Goal: Find specific page/section: Find specific page/section

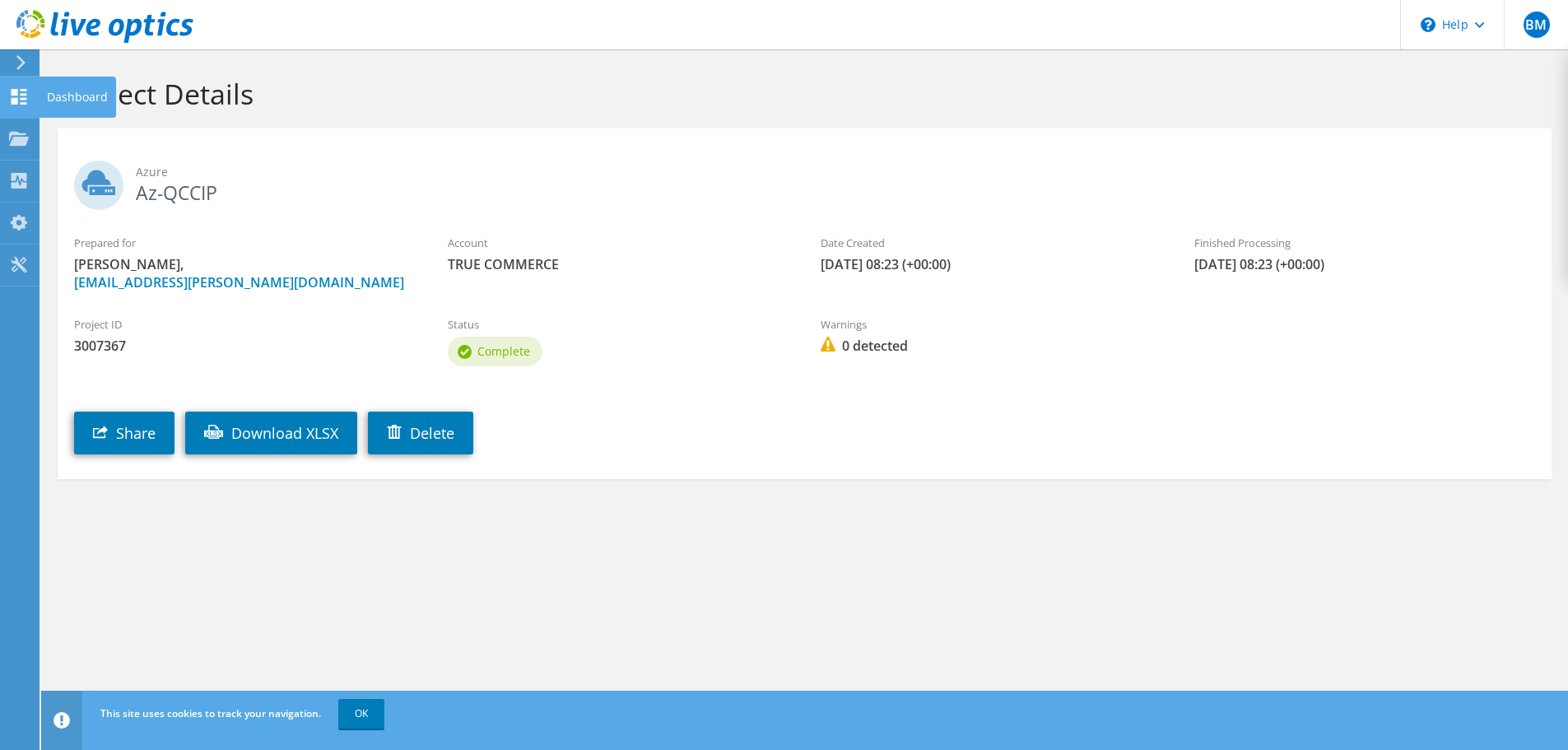
click at [26, 93] on use at bounding box center [19, 97] width 15 height 15
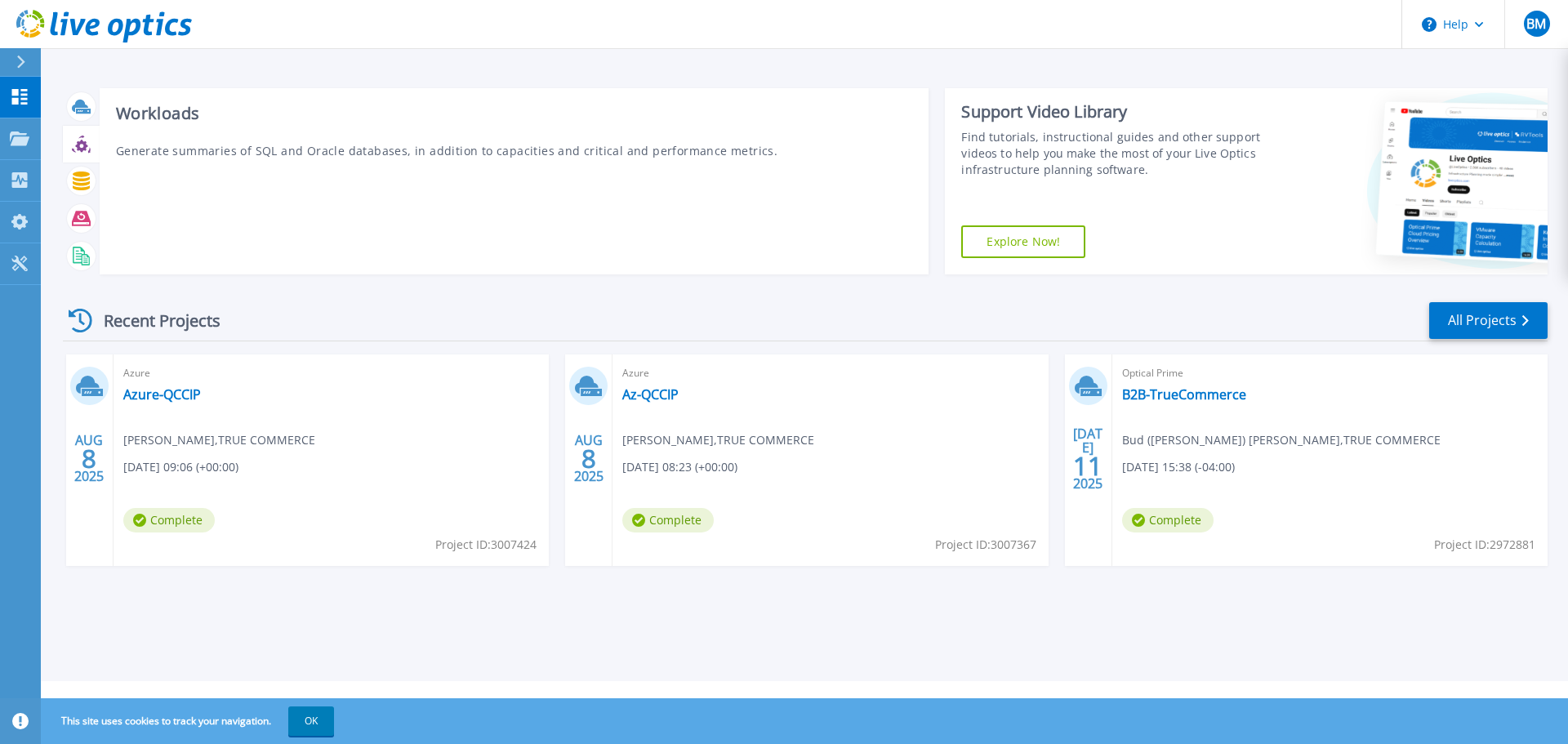
click at [85, 150] on icon at bounding box center [82, 144] width 19 height 19
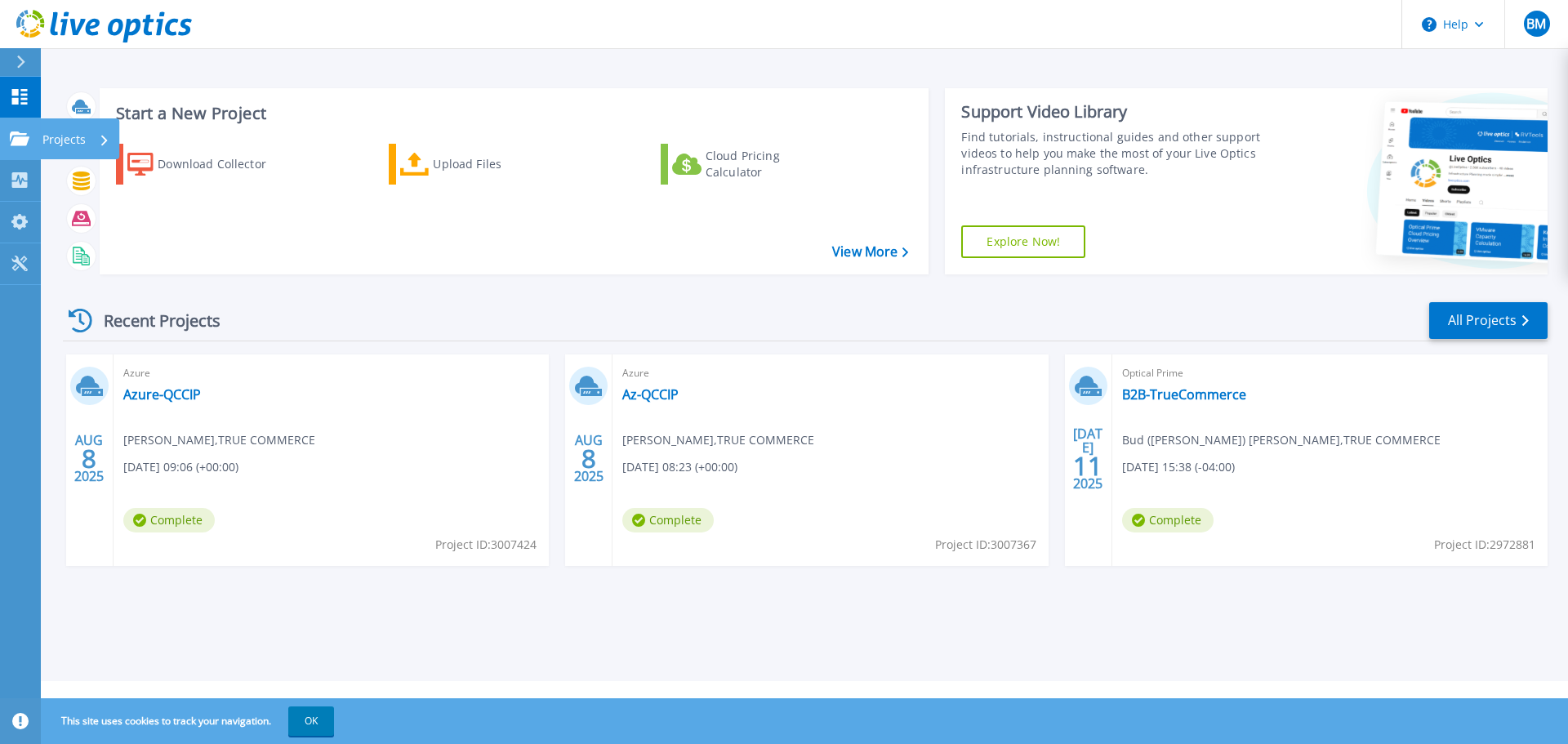
click at [31, 147] on link "Projects Projects" at bounding box center [20, 138] width 41 height 42
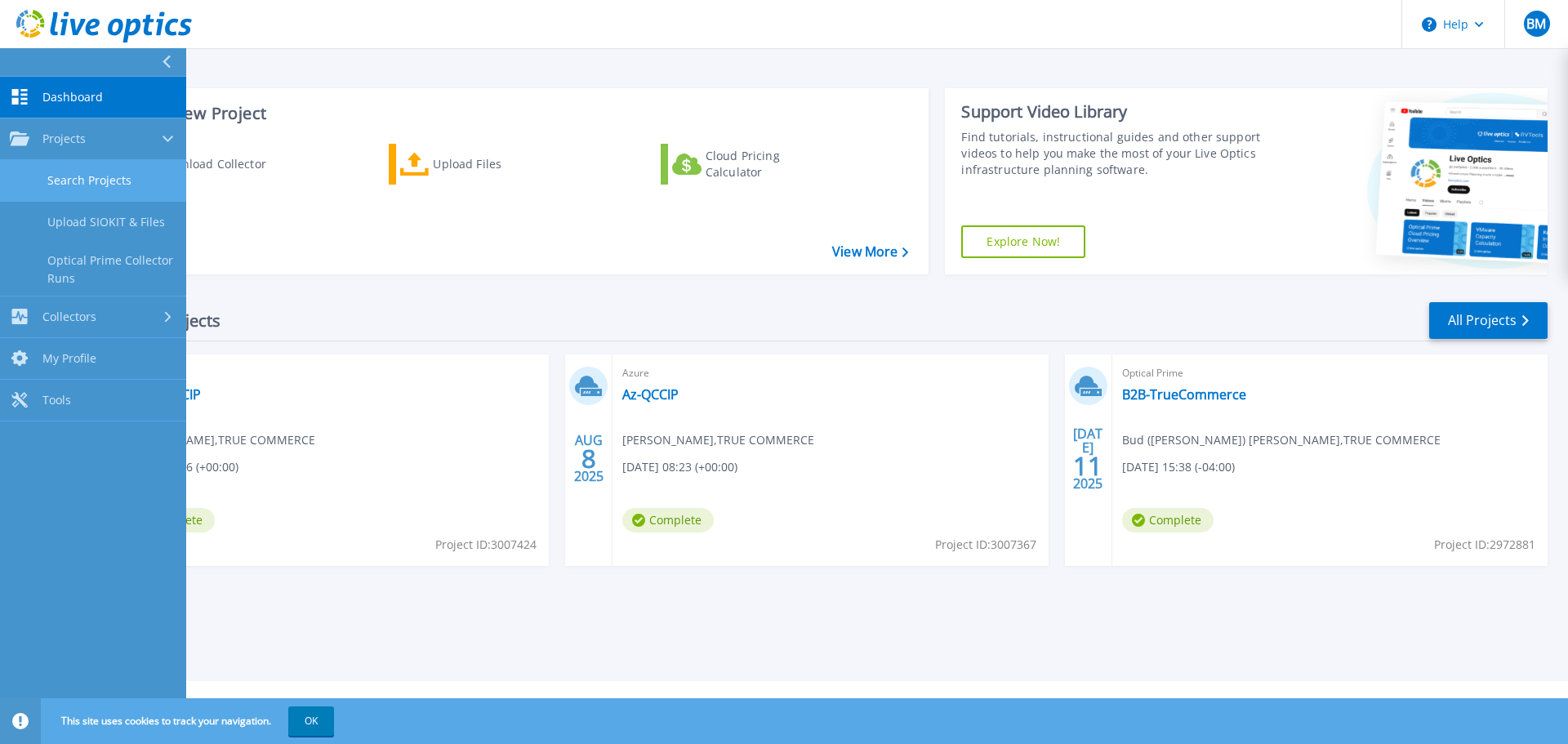
click at [57, 174] on link "Search Projects" at bounding box center [93, 180] width 186 height 42
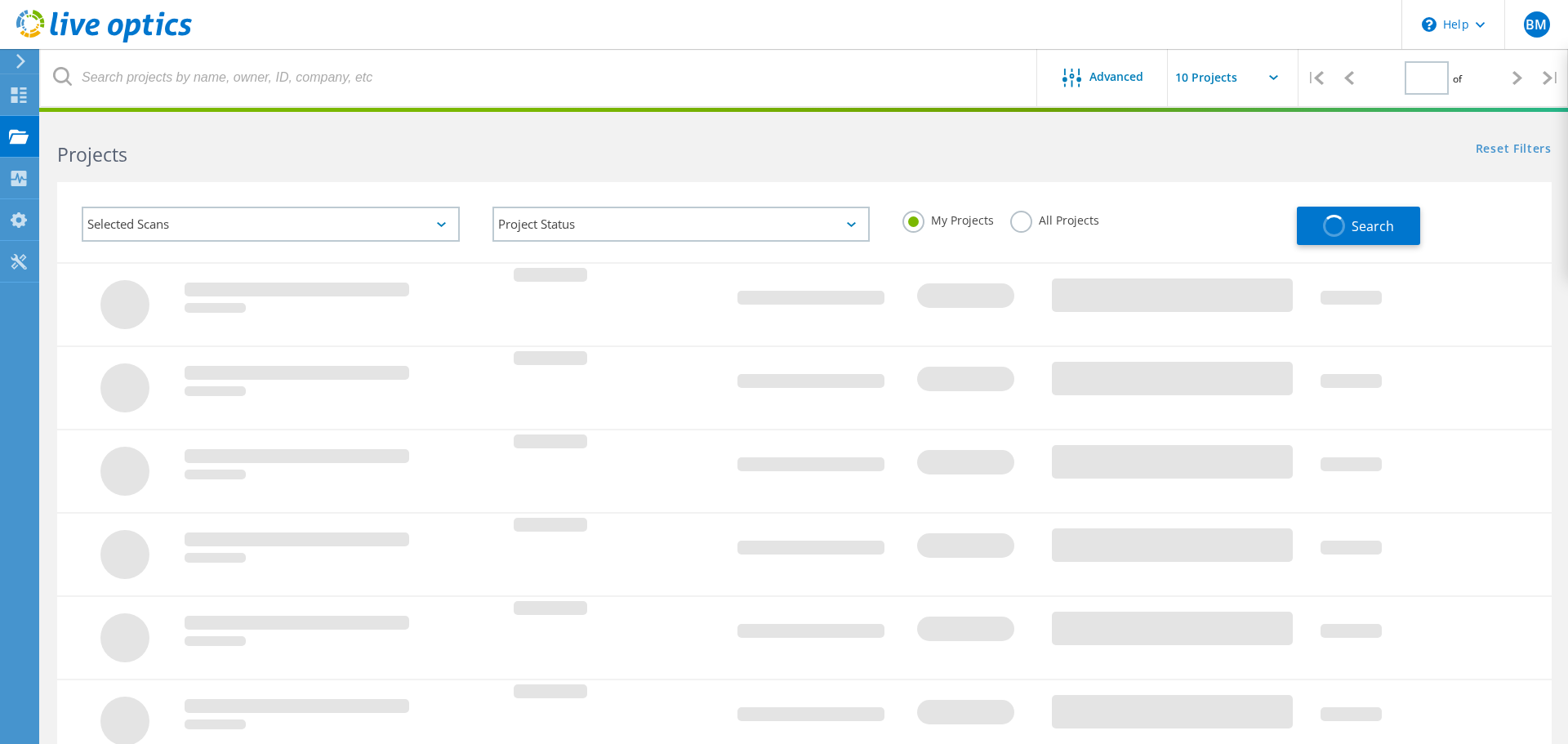
type input "1"
